Goal: Transaction & Acquisition: Subscribe to service/newsletter

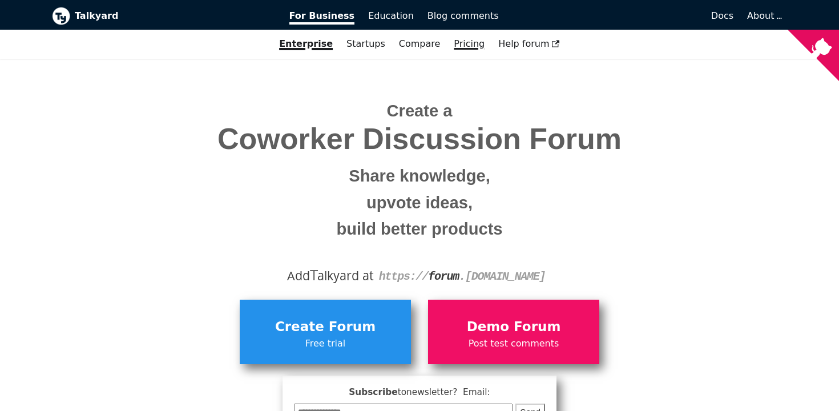
click at [460, 40] on link "Pricing" at bounding box center [469, 43] width 45 height 19
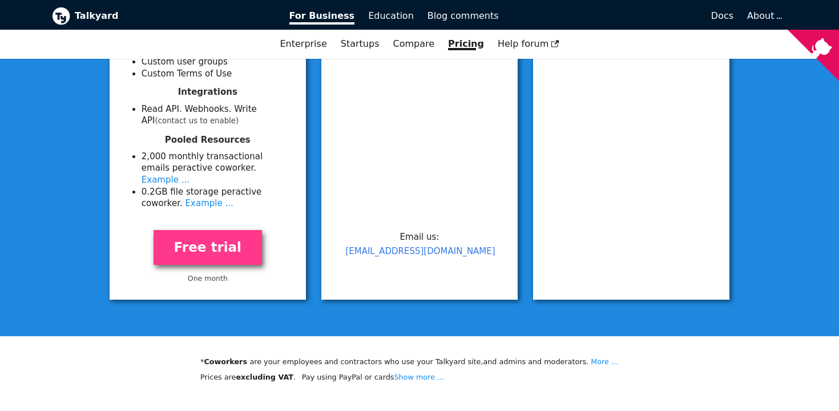
scroll to position [539, 0]
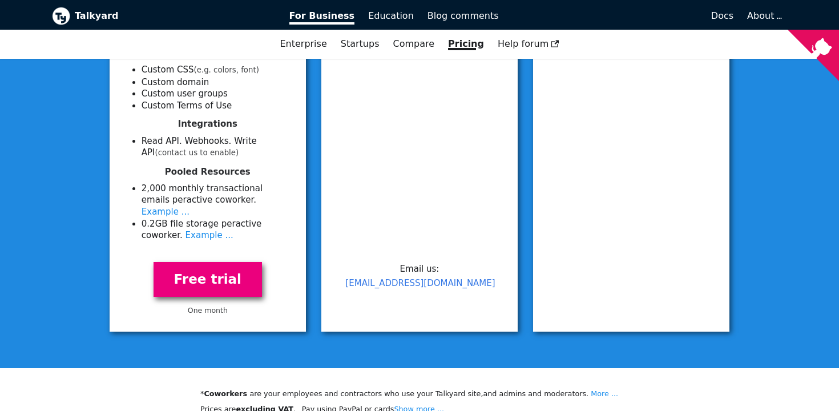
click at [195, 274] on link "Free trial" at bounding box center [208, 279] width 108 height 35
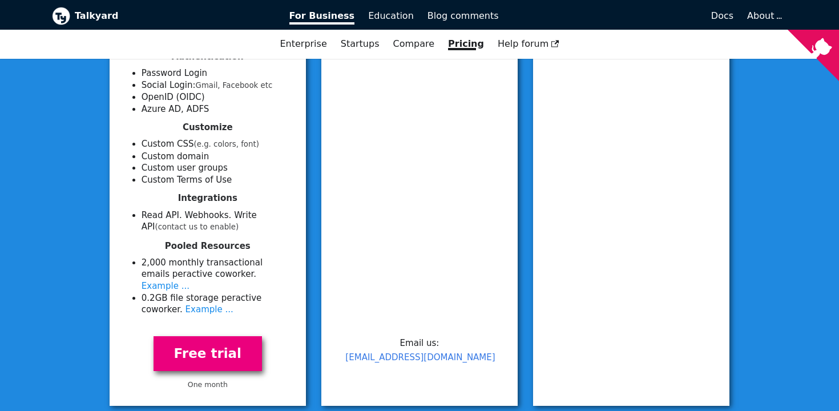
scroll to position [464, 0]
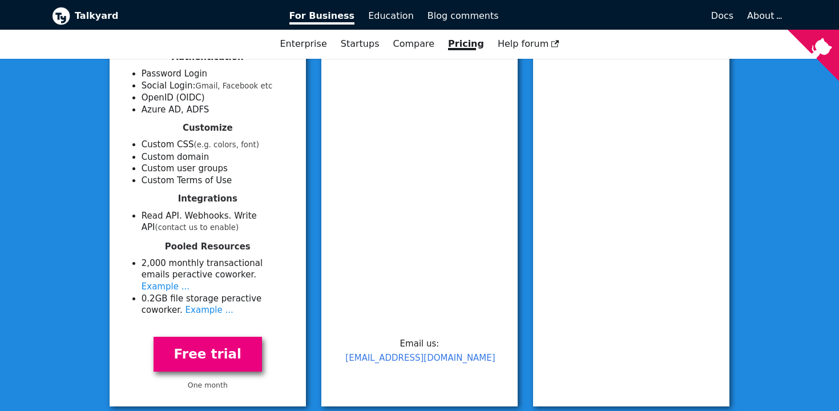
click at [202, 347] on link "Free trial" at bounding box center [208, 354] width 108 height 35
